Goal: Information Seeking & Learning: Learn about a topic

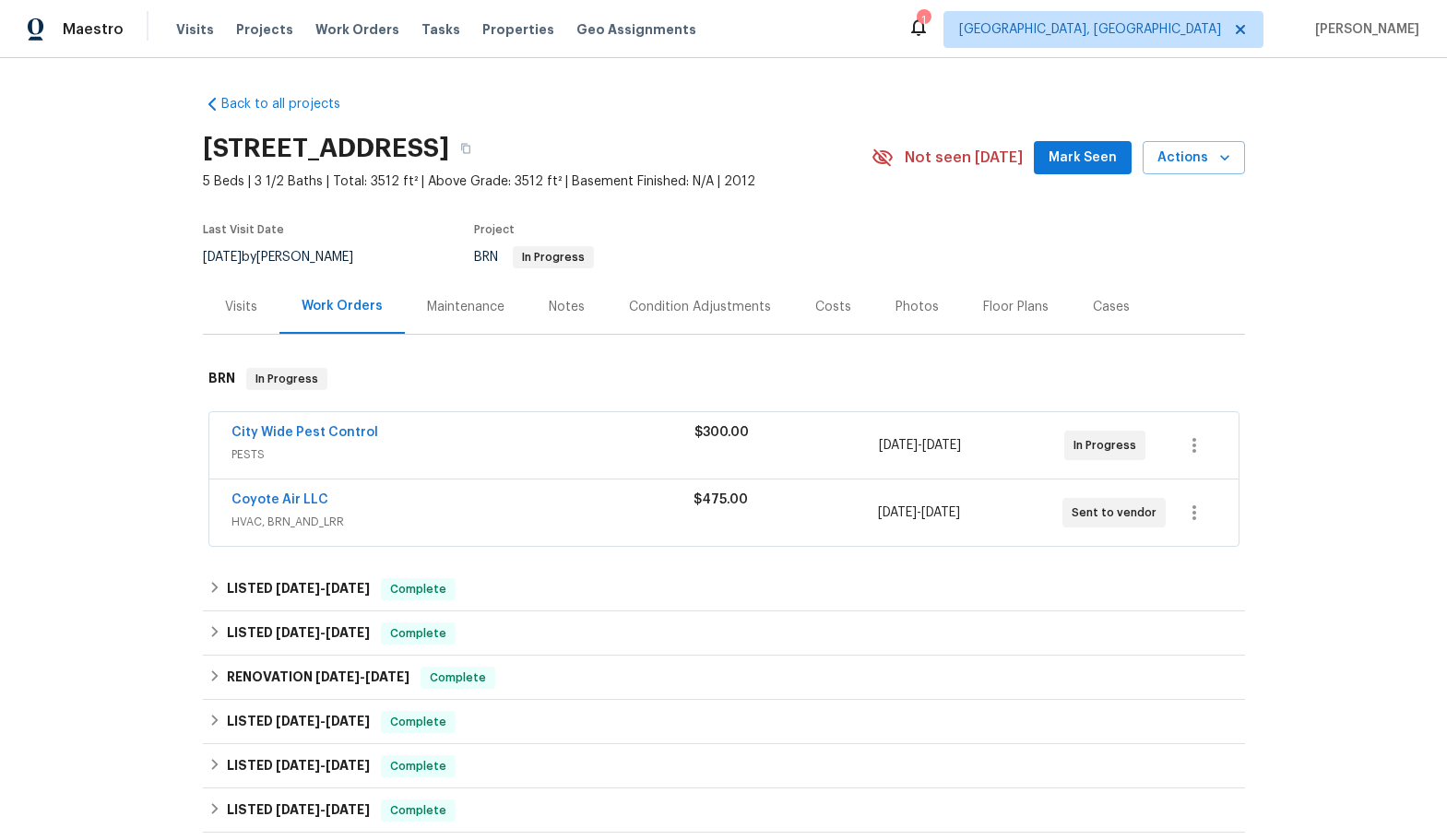
scroll to position [92, 0]
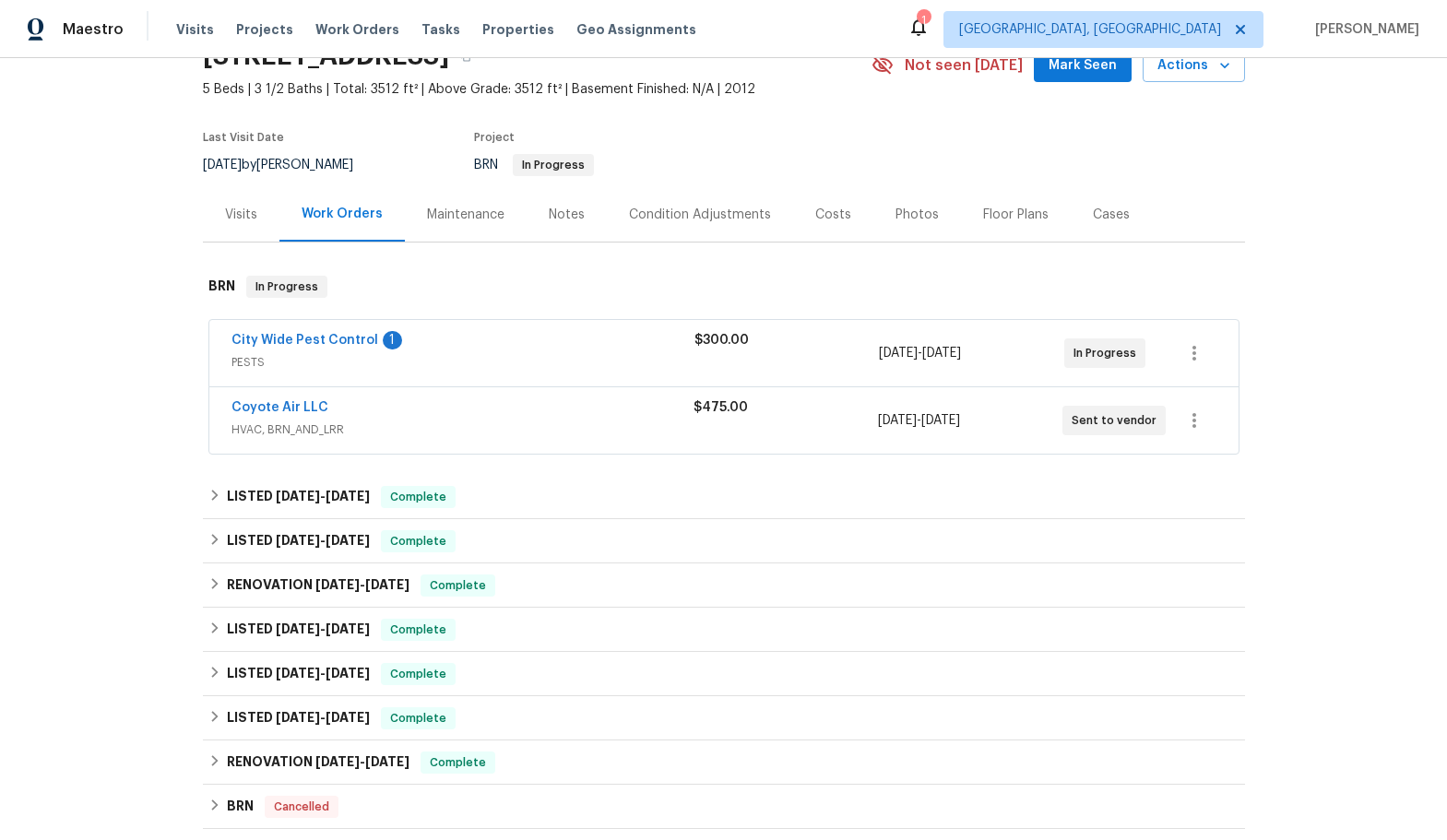
click at [512, 340] on div "City Wide Pest Control 1" at bounding box center [463, 342] width 463 height 22
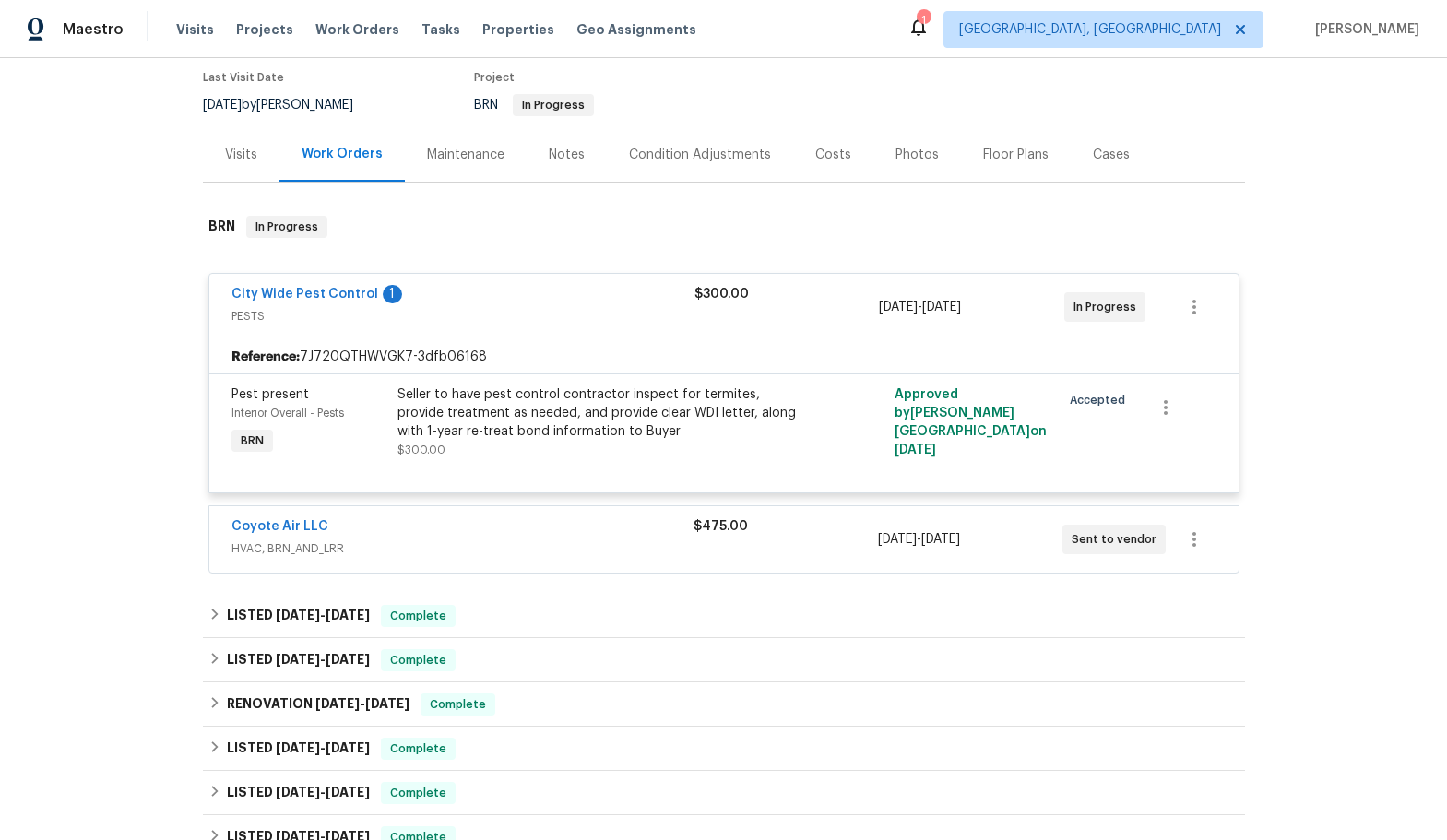
scroll to position [184, 0]
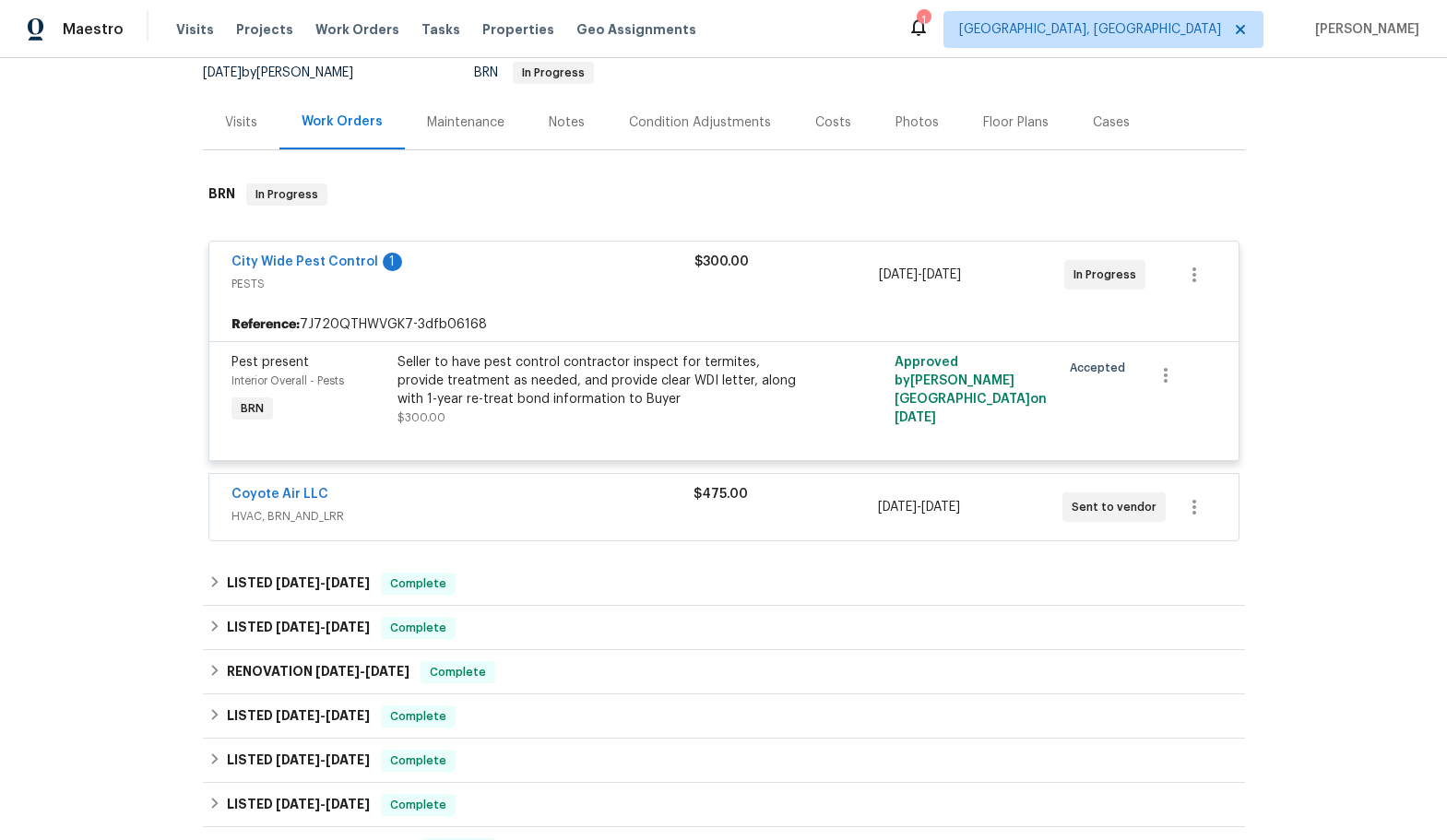
click at [418, 508] on span "HVAC, BRN_AND_LRR" at bounding box center [462, 516] width 462 height 18
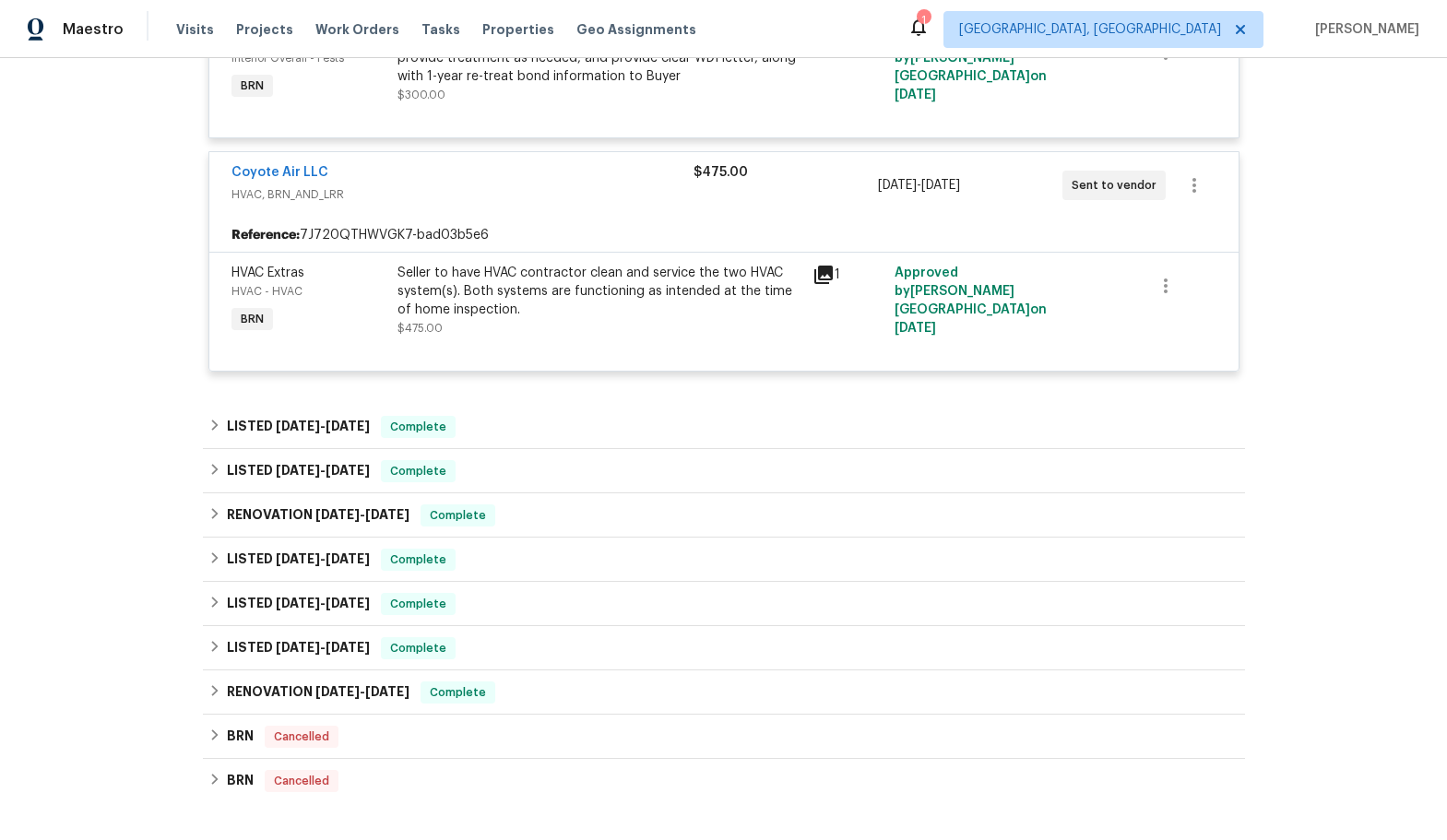
scroll to position [553, 0]
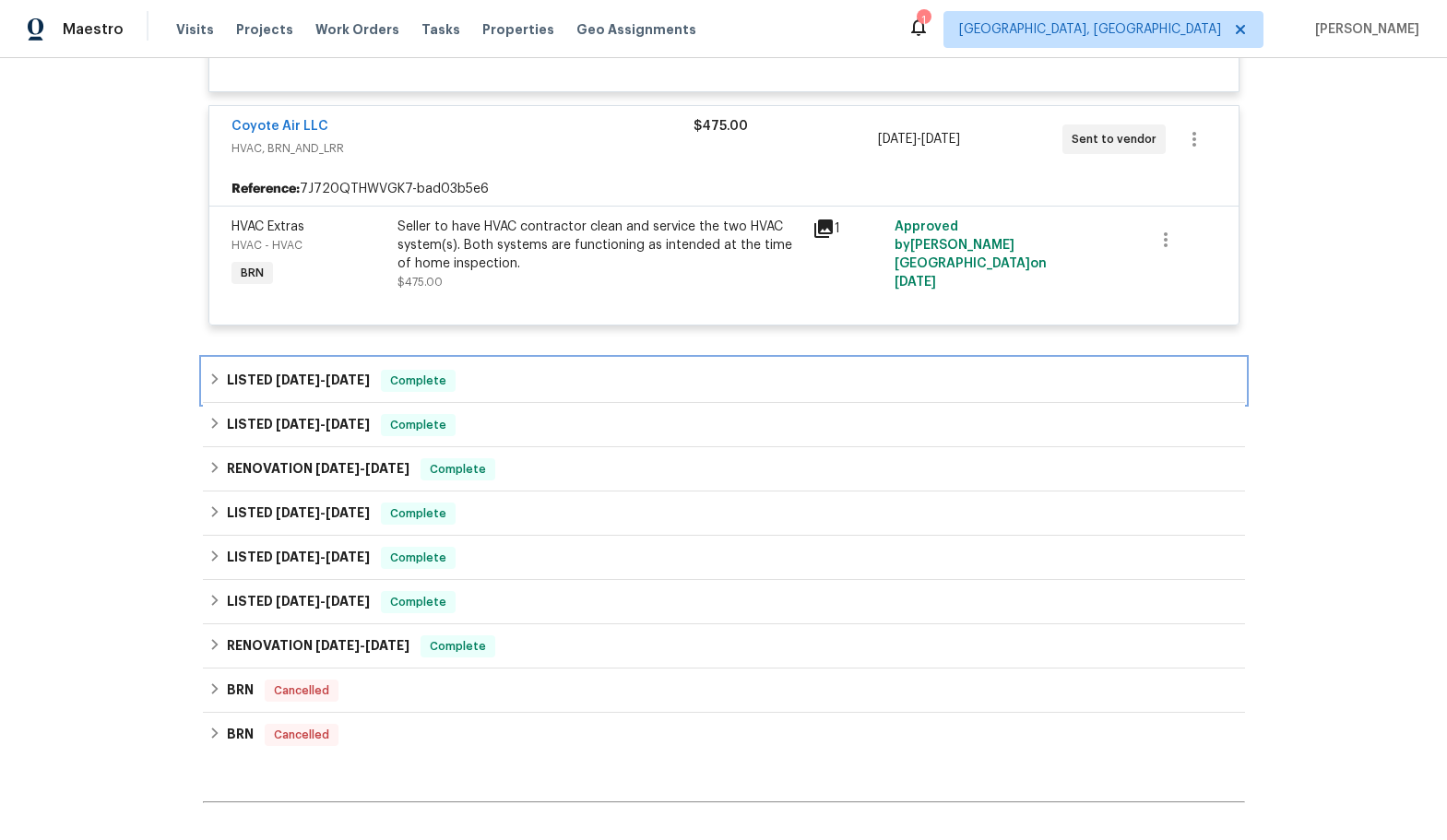
click at [368, 396] on div "LISTED [DATE] - [DATE] Complete" at bounding box center [724, 381] width 1042 height 44
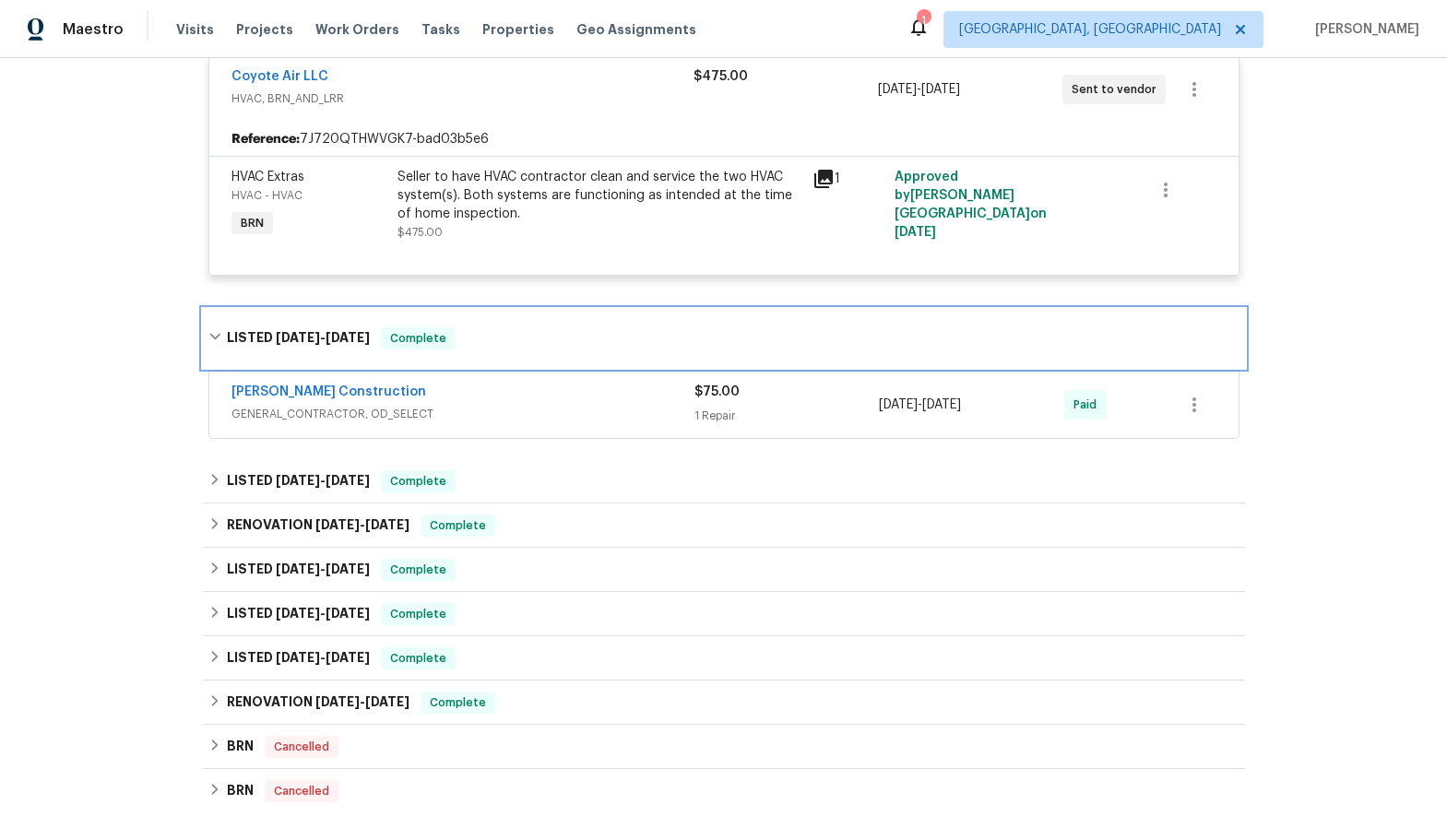
scroll to position [645, 0]
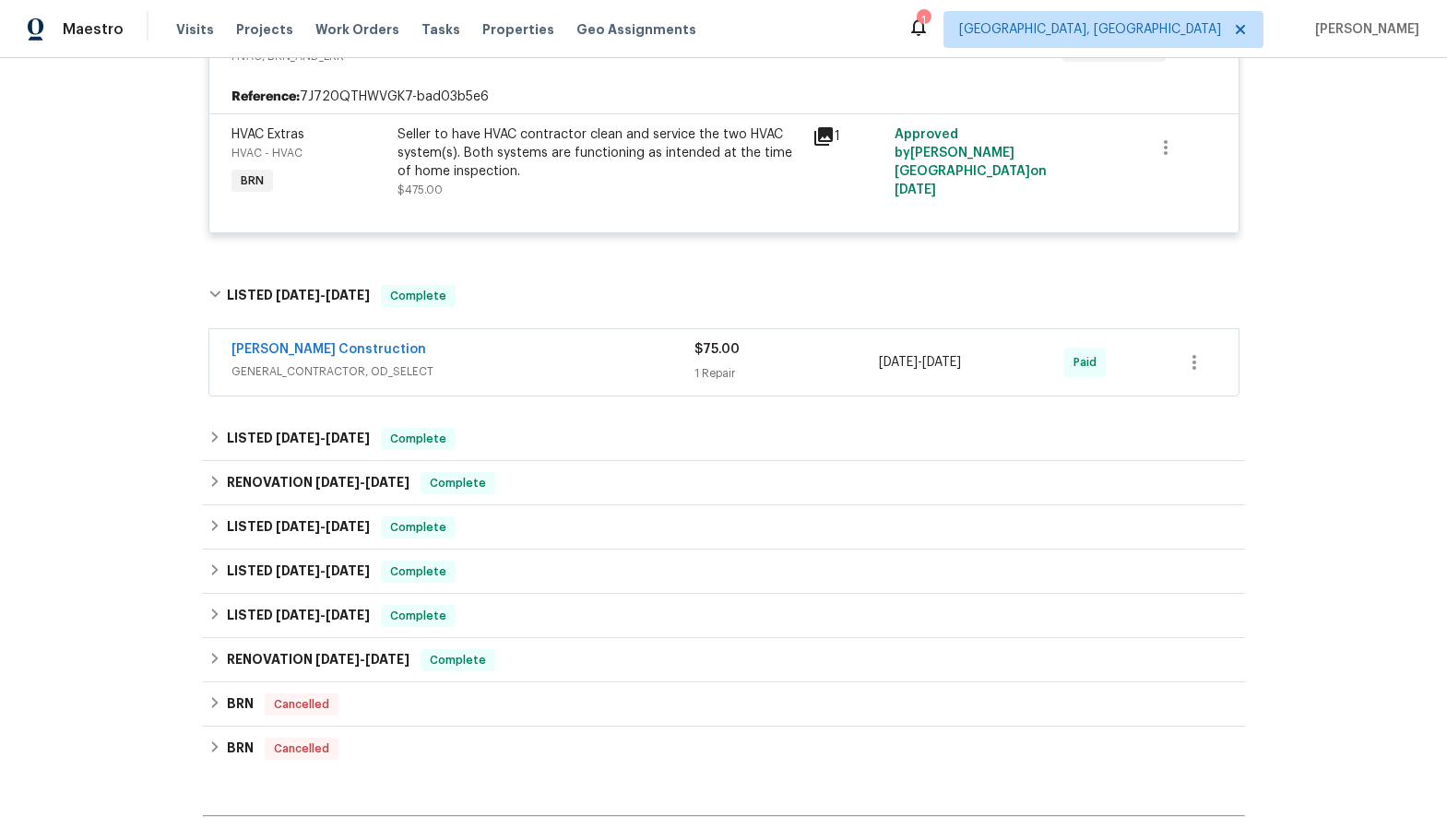
click at [456, 372] on span "GENERAL_CONTRACTOR, OD_SELECT" at bounding box center [463, 372] width 463 height 18
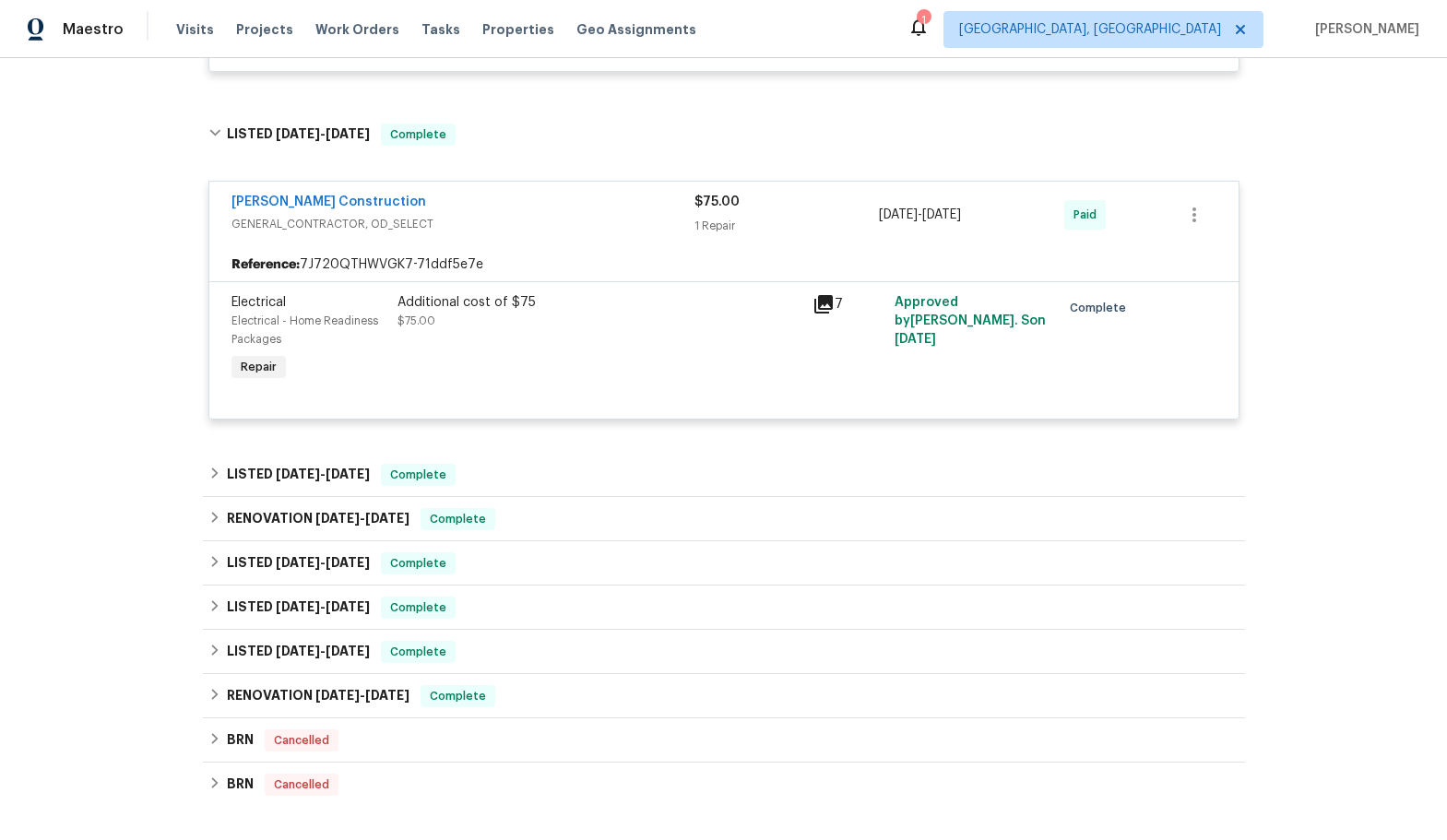
scroll to position [830, 0]
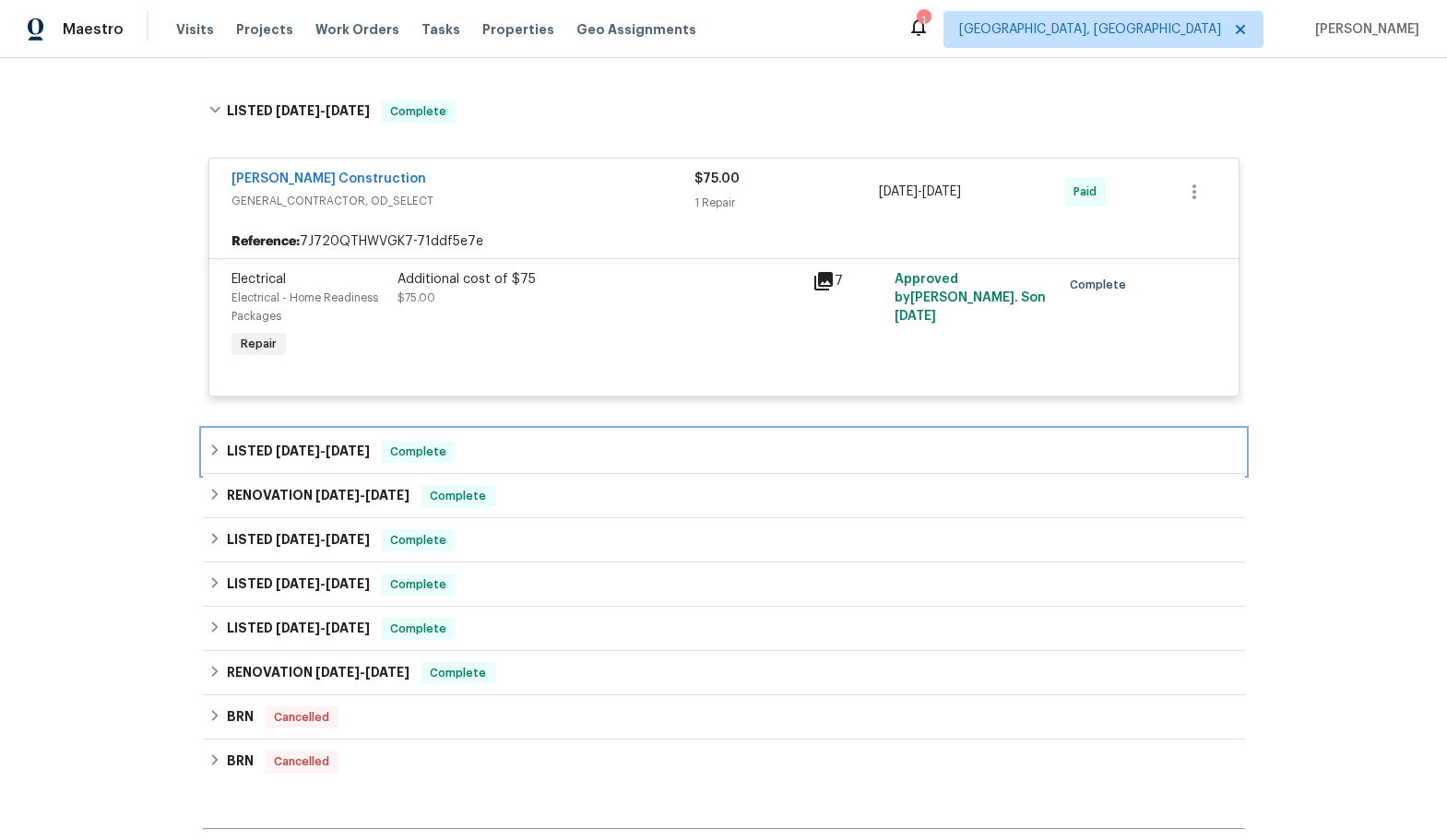
click at [528, 458] on div "LISTED [DATE] - [DATE] Complete" at bounding box center [724, 452] width 1031 height 22
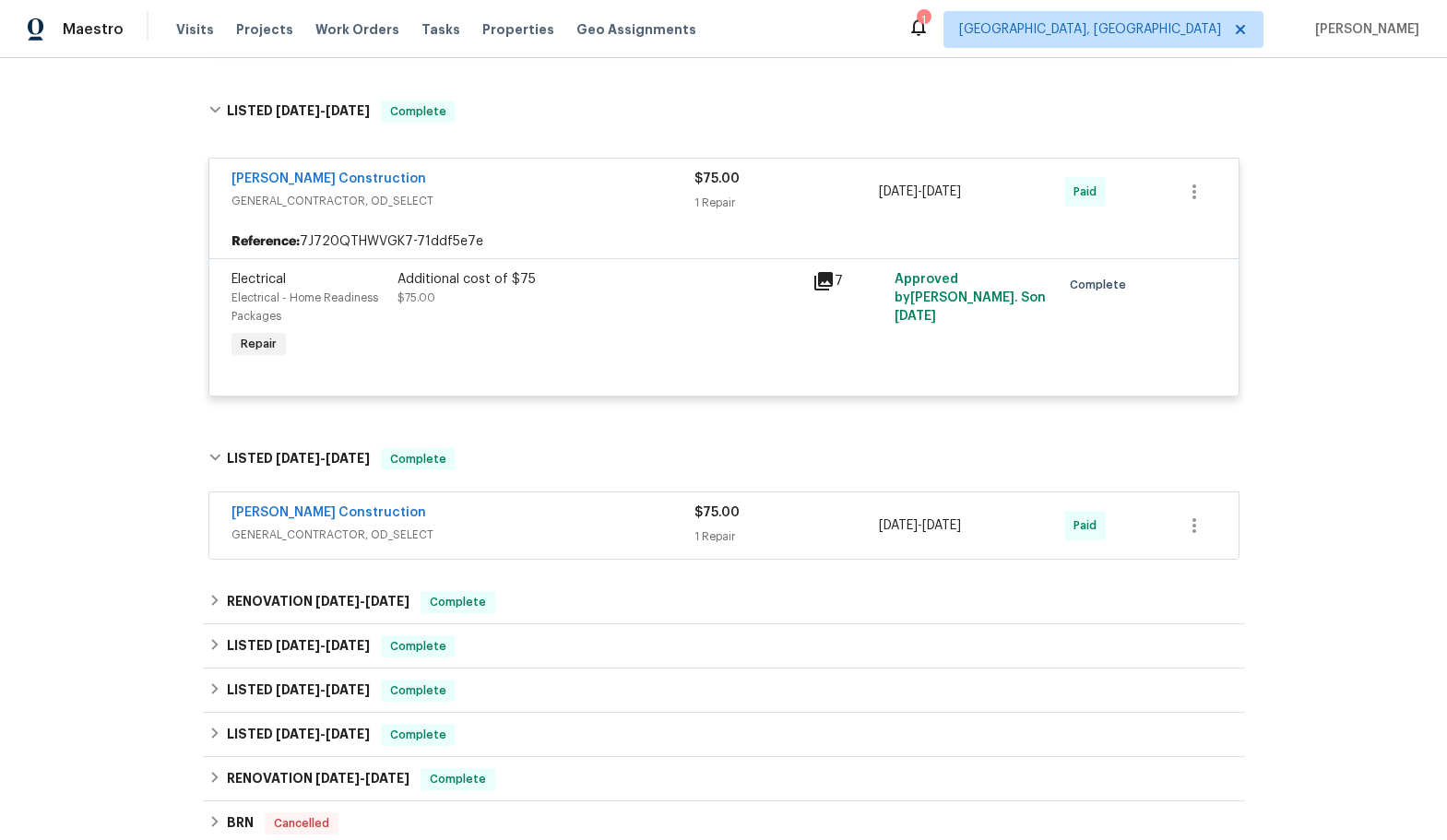
click at [528, 559] on div "[PERSON_NAME] Construction GENERAL_CONTRACTOR, OD_SELECT $75.00 1 Repair [DATE]…" at bounding box center [724, 526] width 1031 height 68
click at [520, 550] on div "[PERSON_NAME] Construction GENERAL_CONTRACTOR, OD_SELECT $75.00 1 Repair [DATE]…" at bounding box center [724, 526] width 1029 height 66
click at [302, 530] on span "GENERAL_CONTRACTOR, OD_SELECT" at bounding box center [463, 535] width 463 height 18
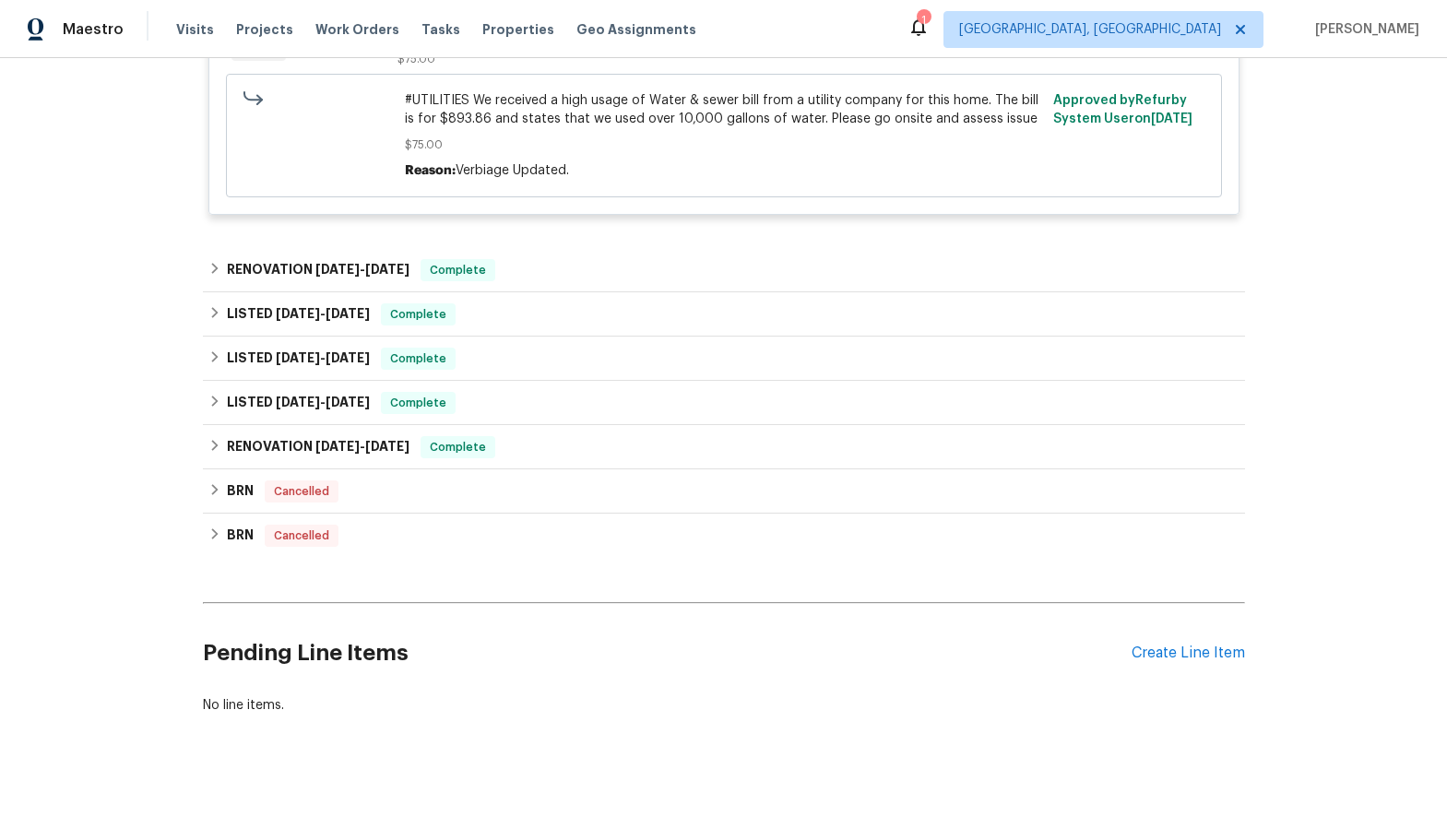
scroll to position [1485, 0]
click at [554, 259] on div "RENOVATION [DATE] - [DATE] Complete" at bounding box center [724, 270] width 1031 height 22
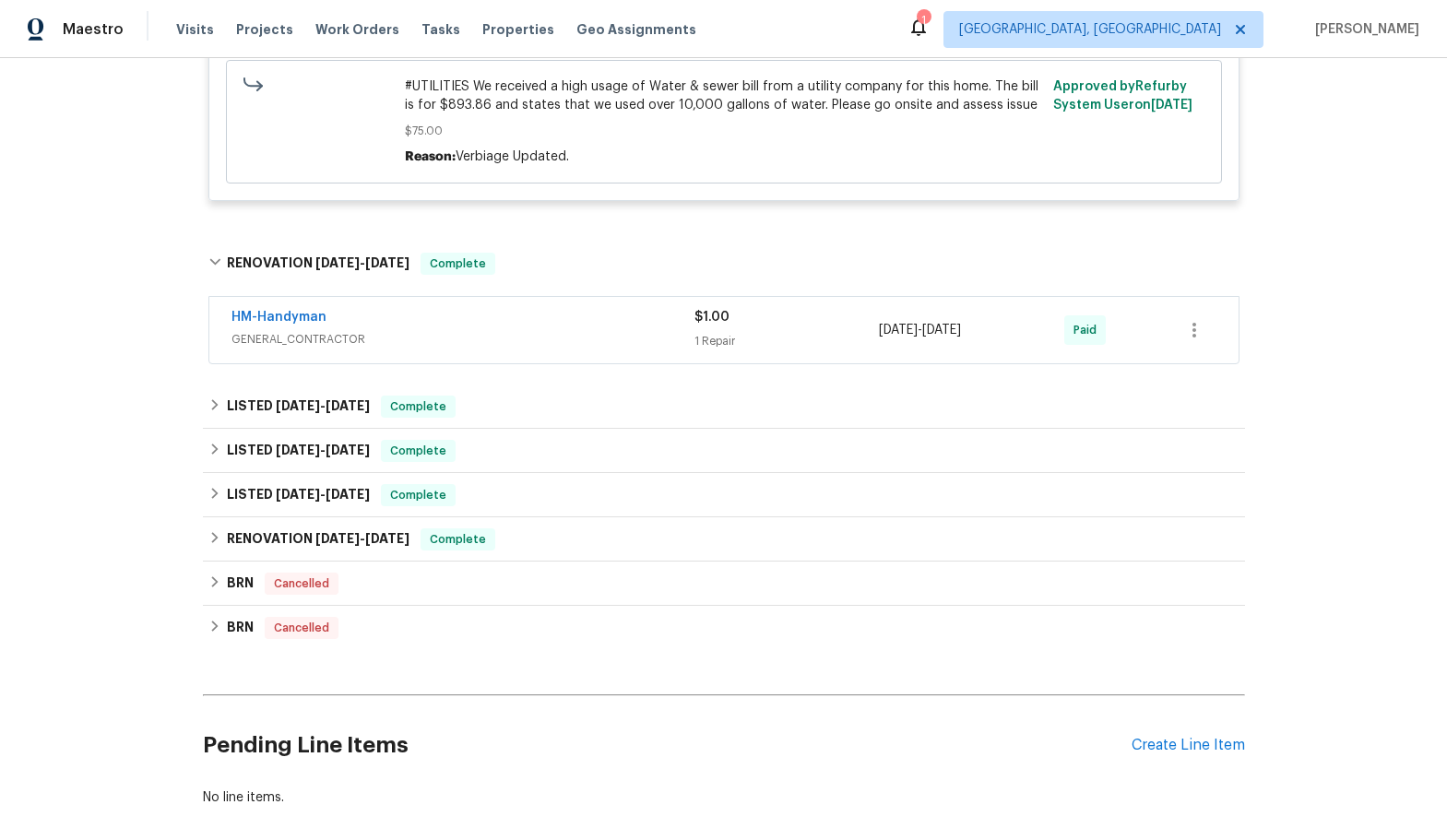
click at [421, 358] on div "HM-Handyman GENERAL_CONTRACTOR $1.00 1 Repair [DATE] - [DATE] Paid" at bounding box center [724, 330] width 1029 height 66
click at [356, 326] on div "HM-Handyman" at bounding box center [463, 319] width 463 height 22
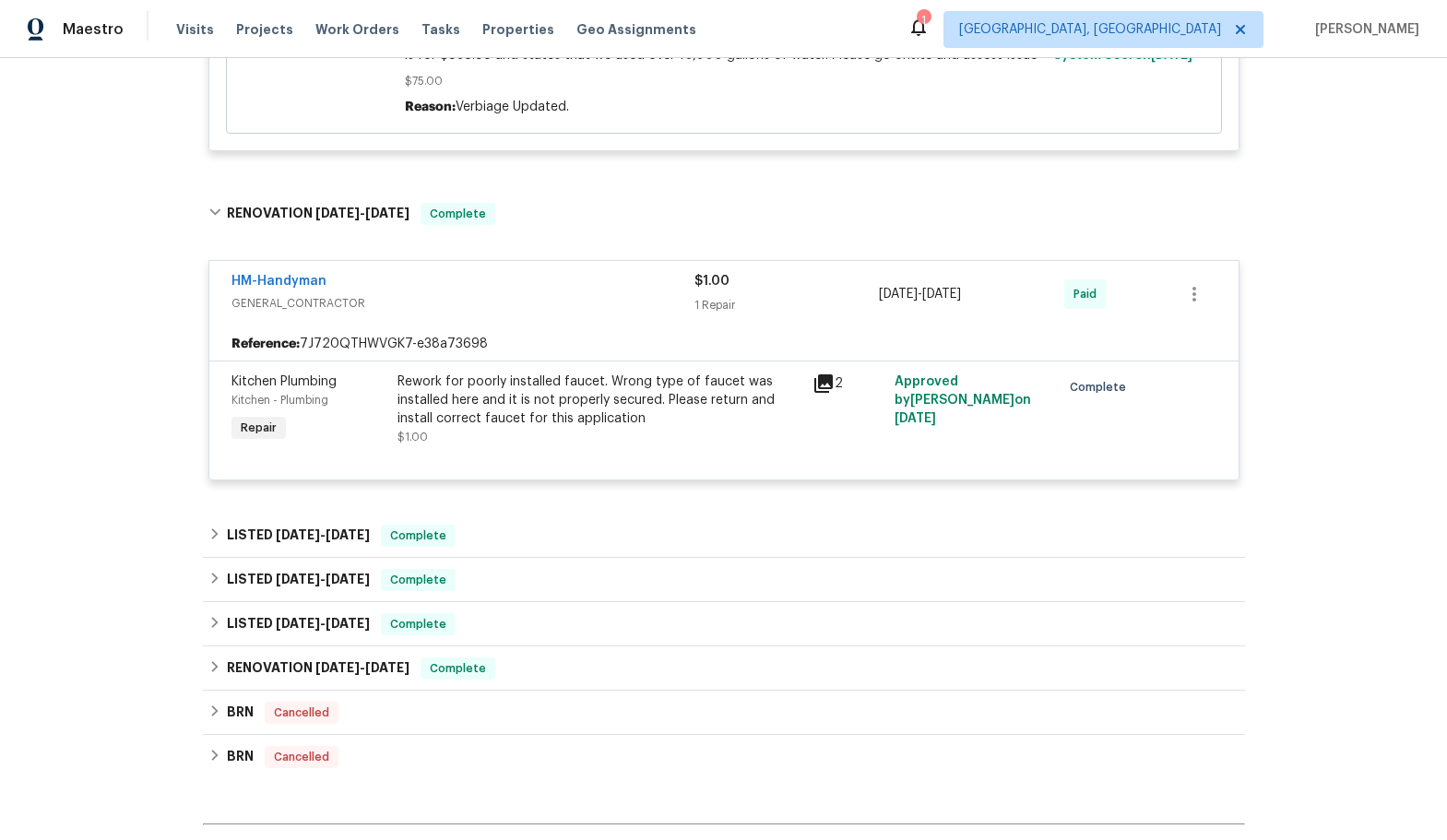
scroll to position [1578, 0]
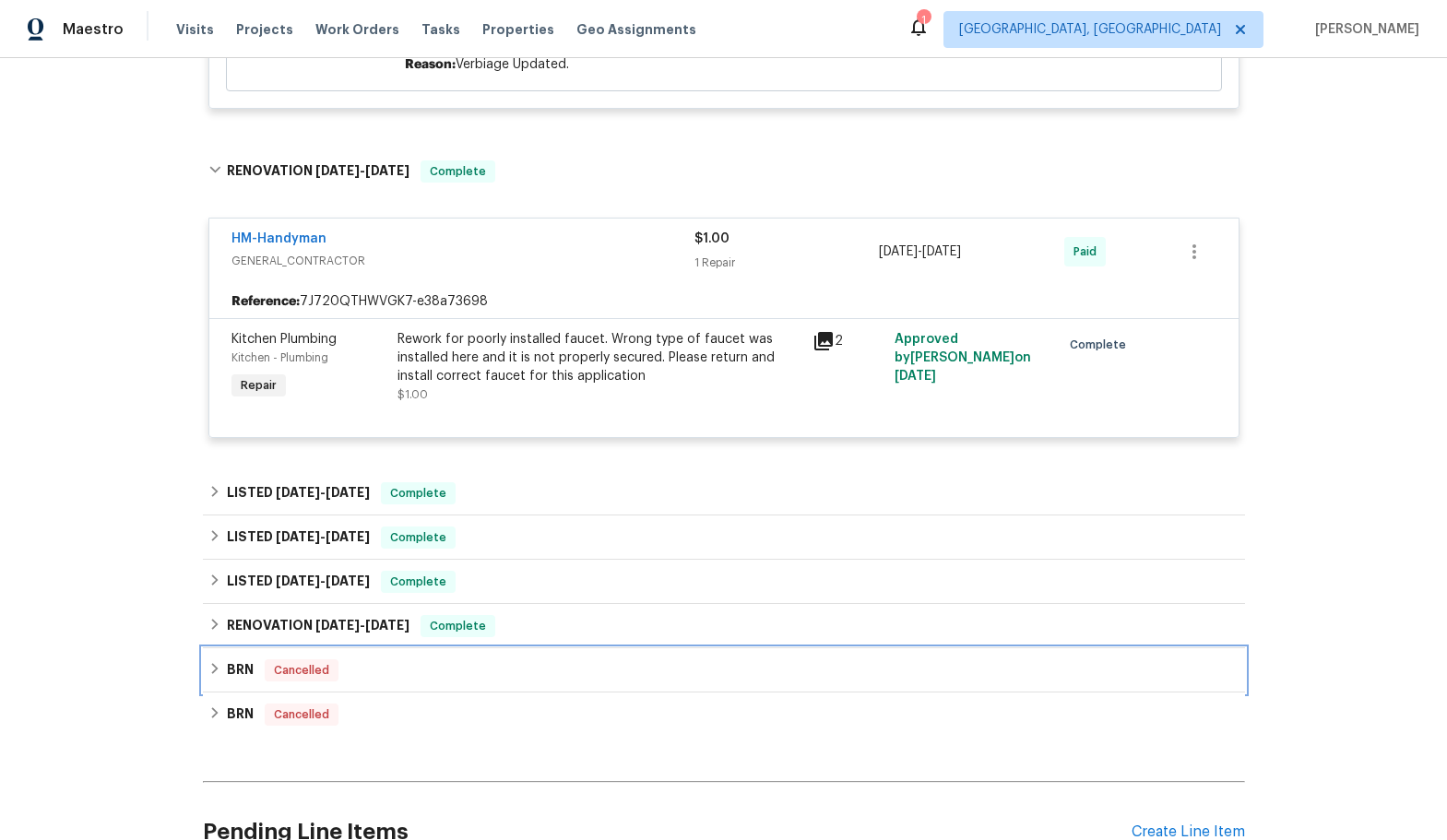
drag, startPoint x: 533, startPoint y: 671, endPoint x: 528, endPoint y: 621, distance: 50.2
click at [529, 656] on div "BRN Cancelled" at bounding box center [724, 670] width 1042 height 44
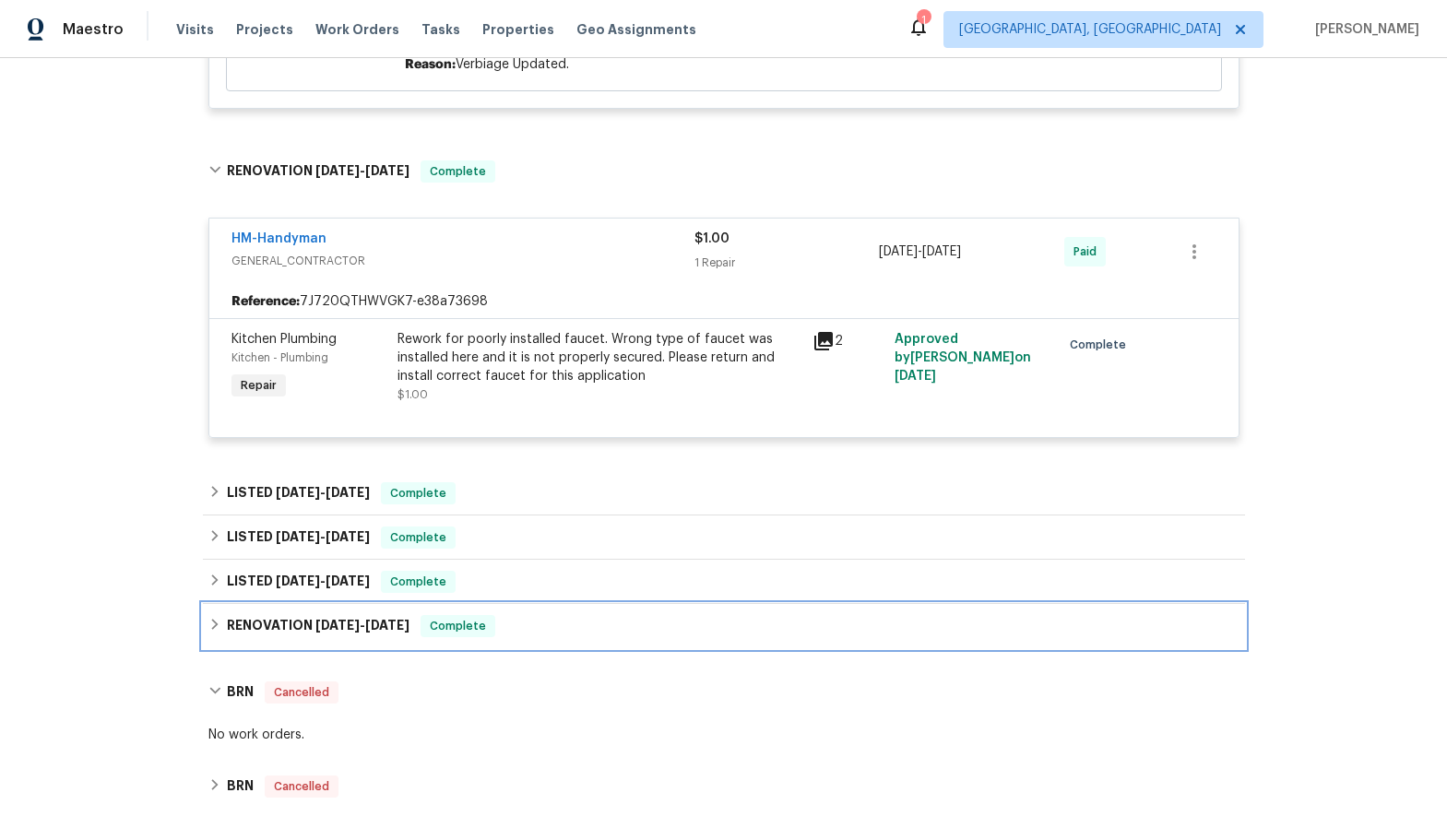
click at [528, 621] on div "RENOVATION [DATE] - [DATE] Complete" at bounding box center [724, 626] width 1031 height 22
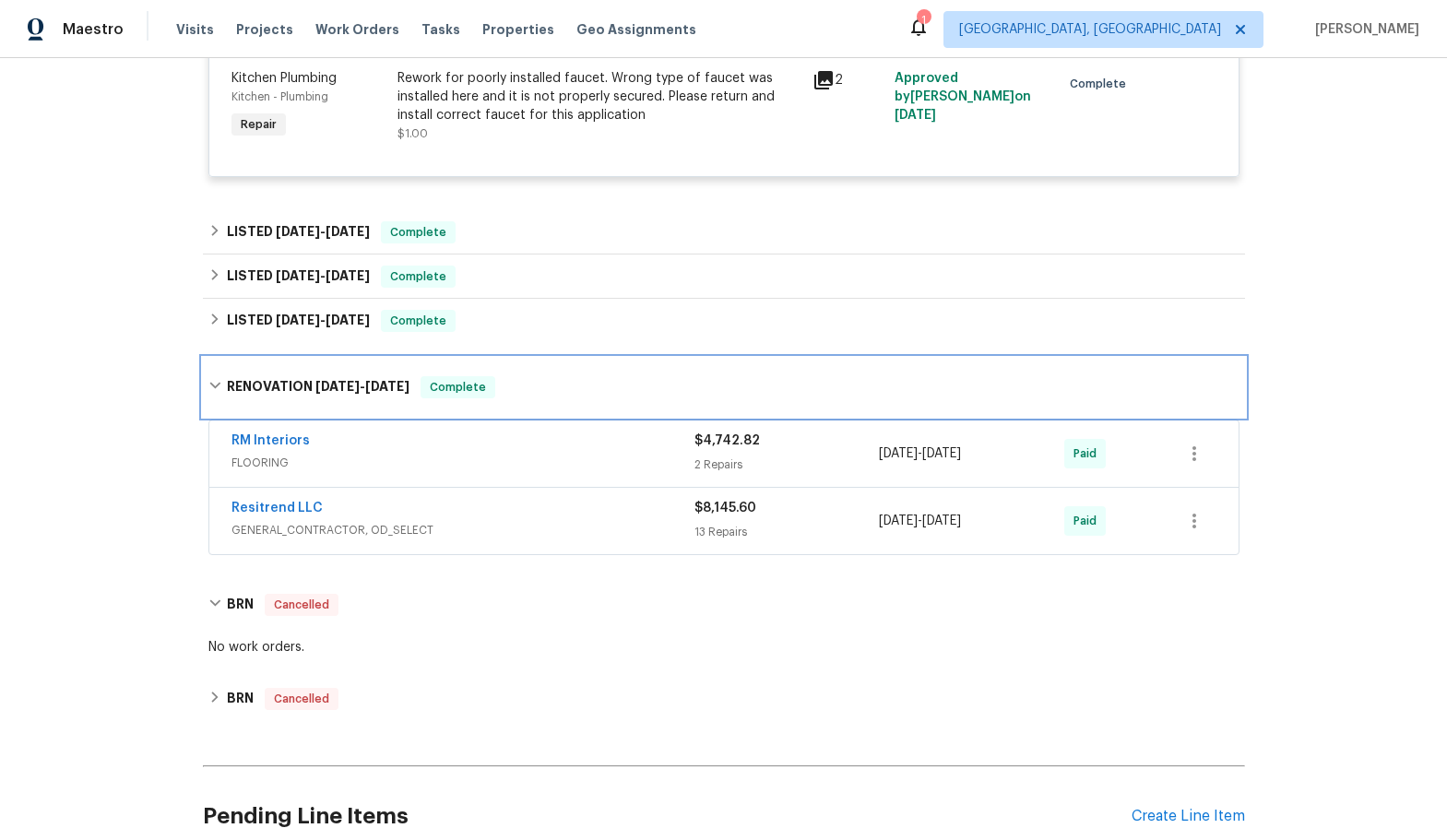
scroll to position [1853, 0]
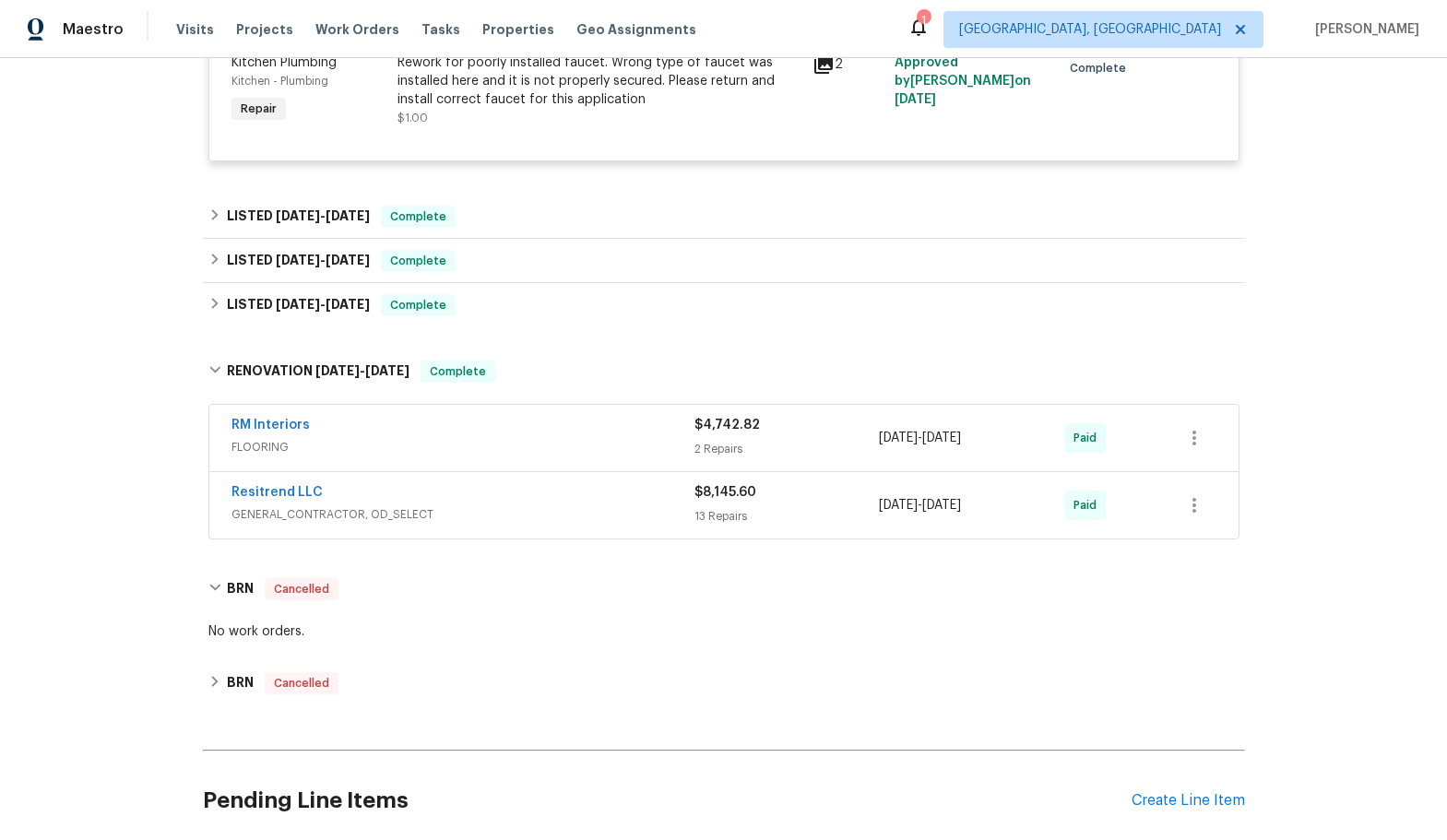
click at [412, 443] on span "FLOORING" at bounding box center [463, 447] width 463 height 18
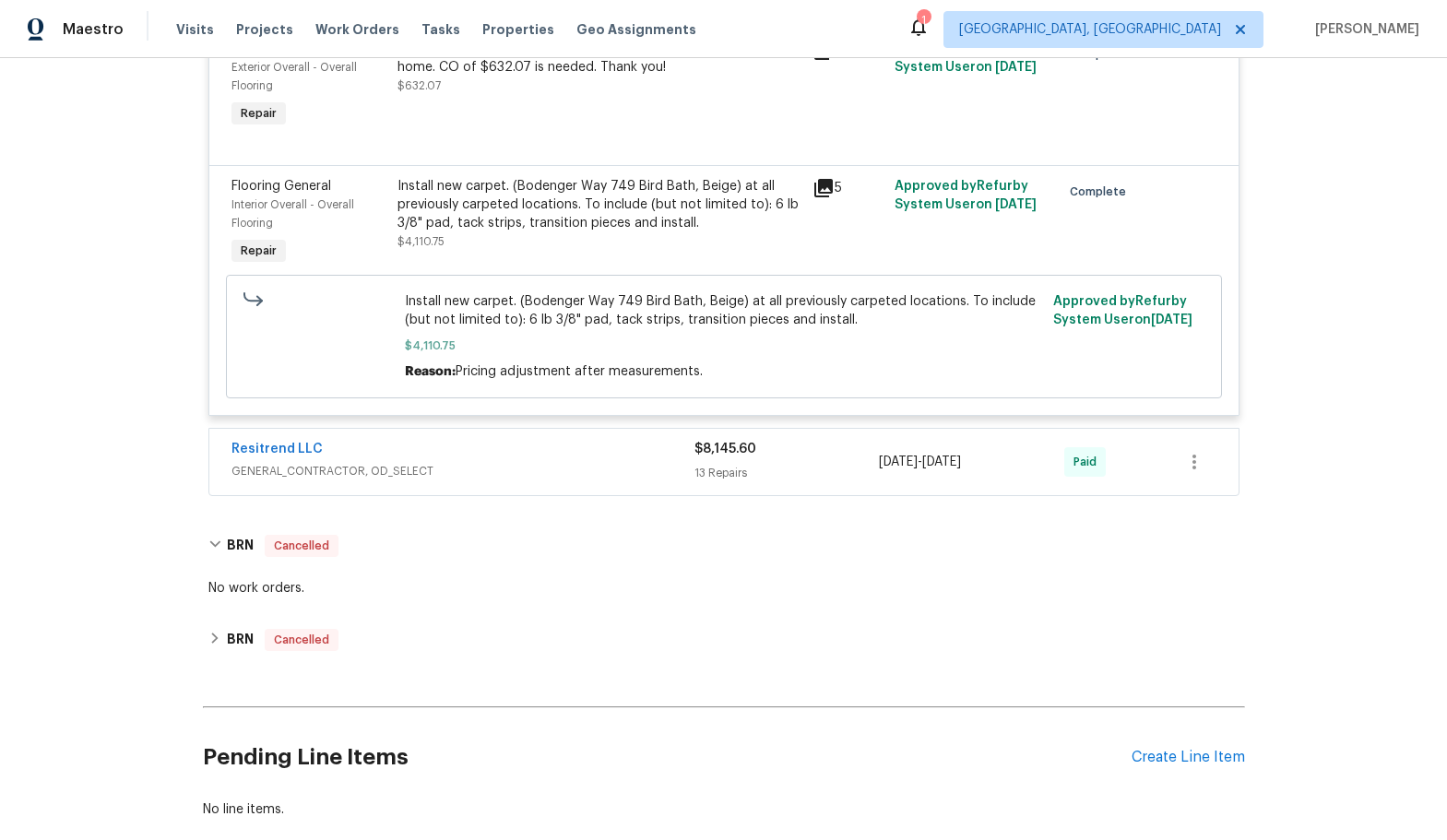
scroll to position [2407, 0]
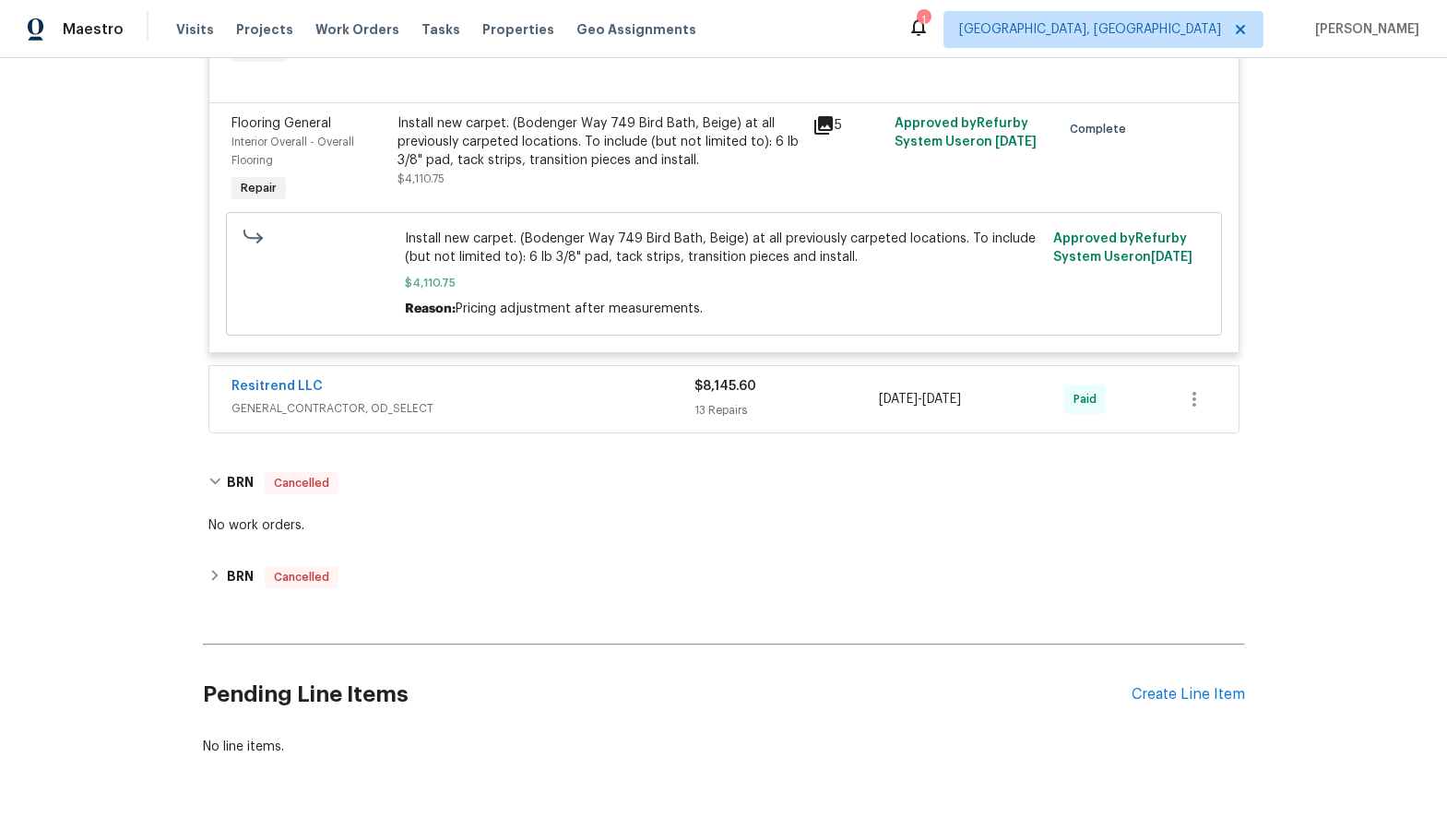
click at [412, 411] on span "GENERAL_CONTRACTOR, OD_SELECT" at bounding box center [463, 408] width 463 height 18
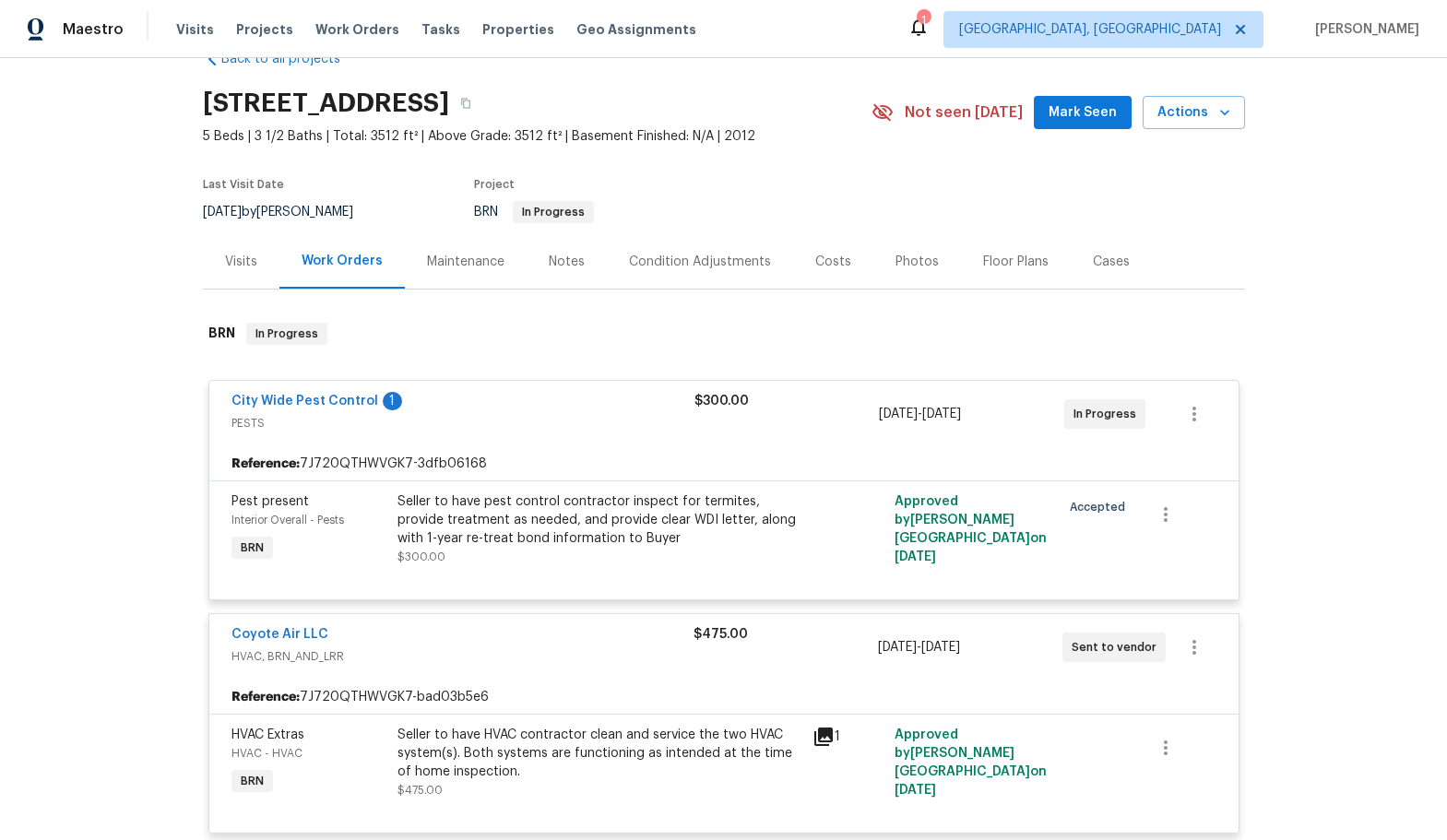
scroll to position [0, 0]
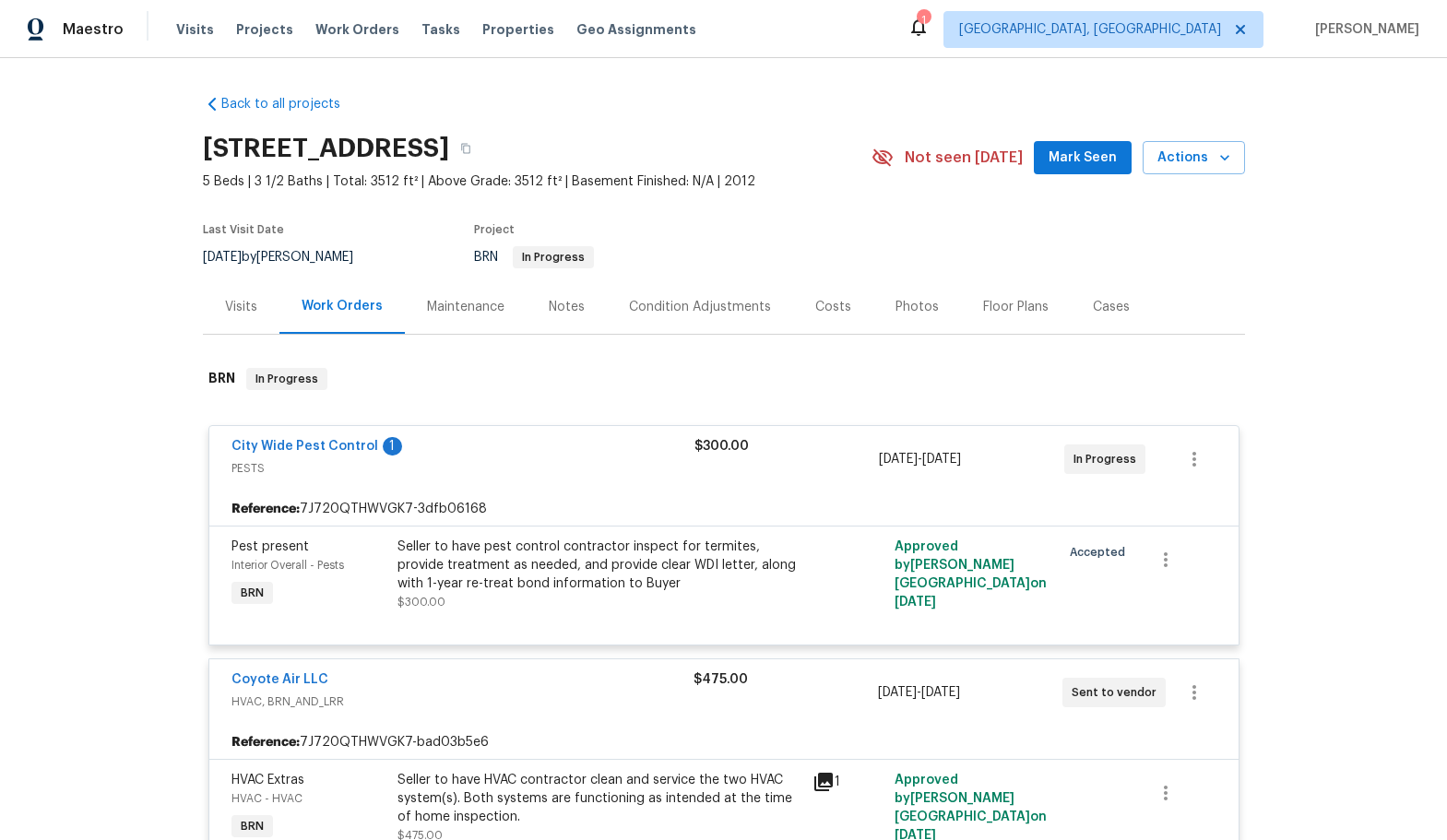
click at [462, 324] on div "Maintenance" at bounding box center [466, 306] width 122 height 54
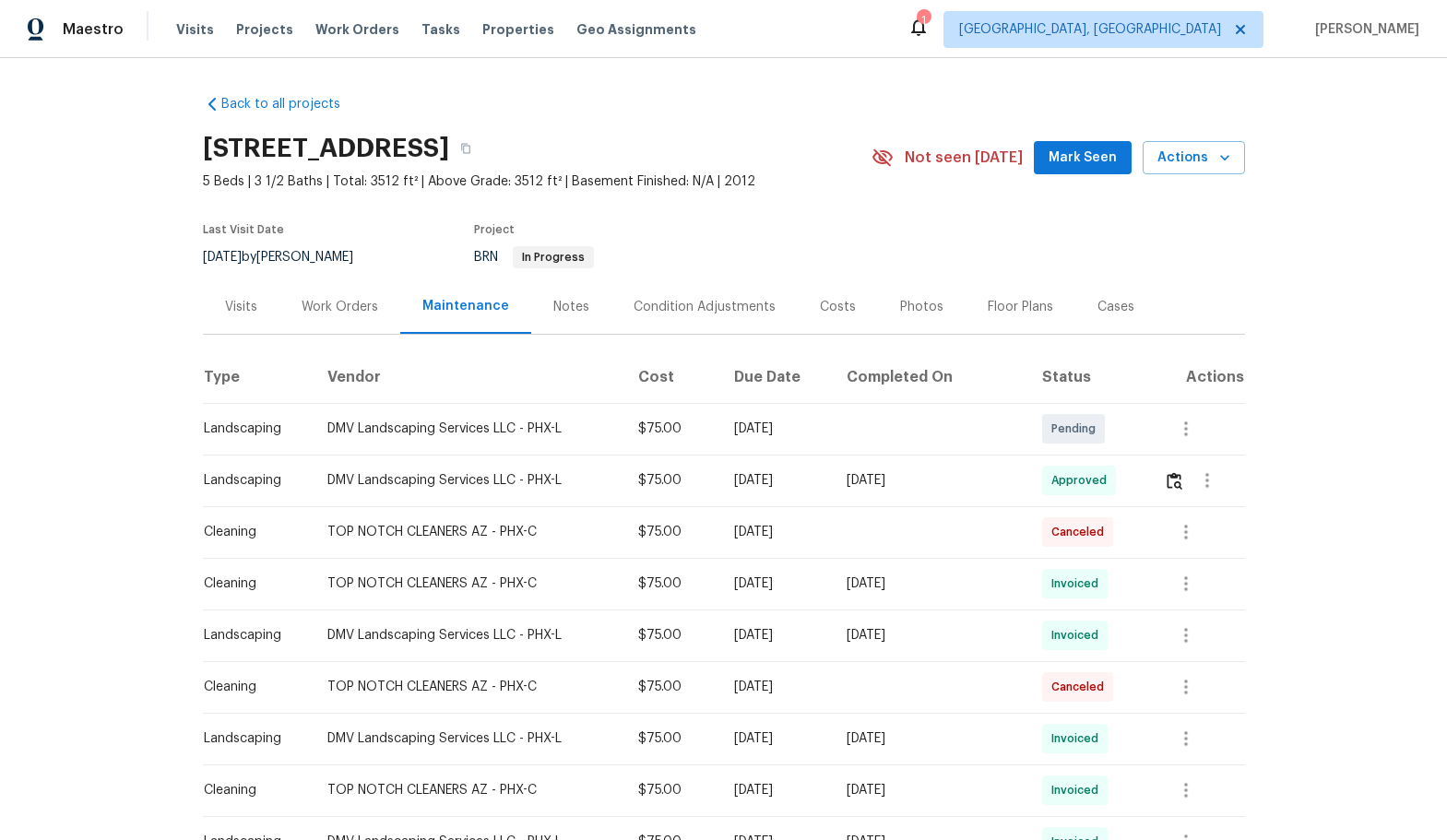
click at [316, 304] on div "Work Orders" at bounding box center [339, 307] width 77 height 18
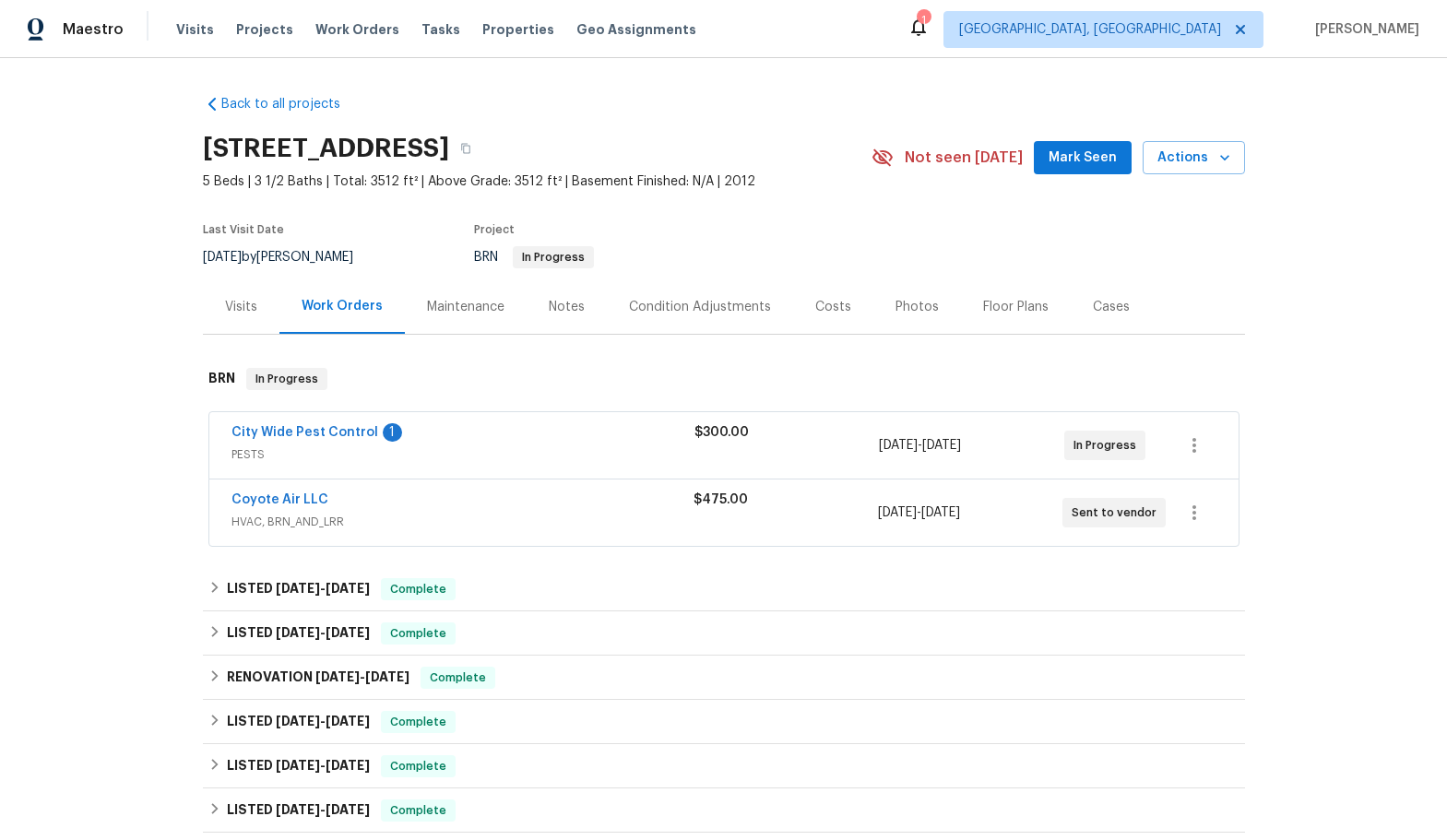
click at [445, 506] on div "Coyote Air LLC" at bounding box center [462, 502] width 462 height 22
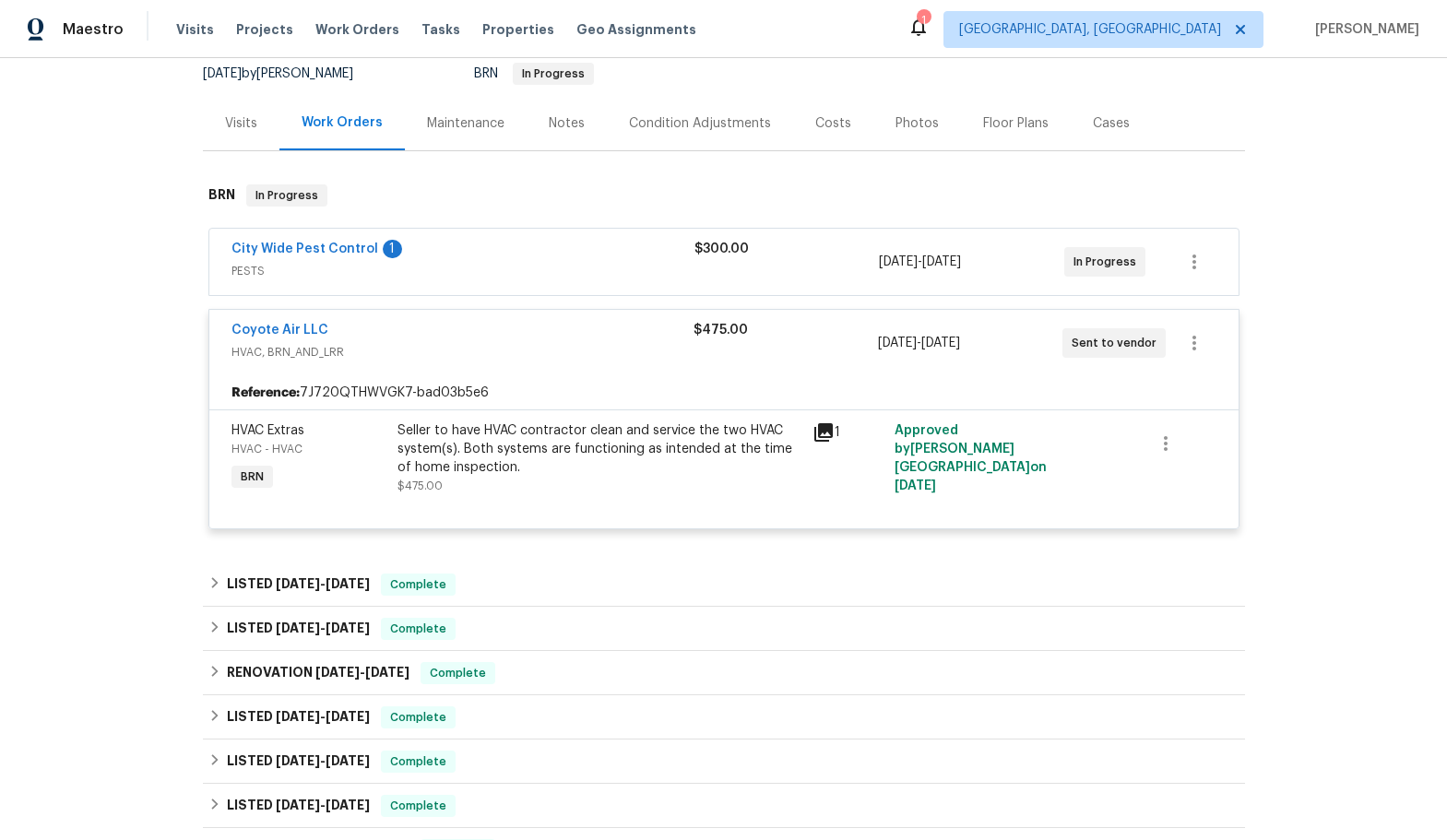
scroll to position [184, 0]
